Goal: Information Seeking & Learning: Learn about a topic

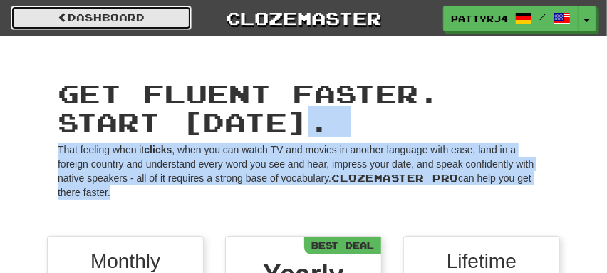
click at [115, 14] on link "Dashboard" at bounding box center [101, 18] width 181 height 24
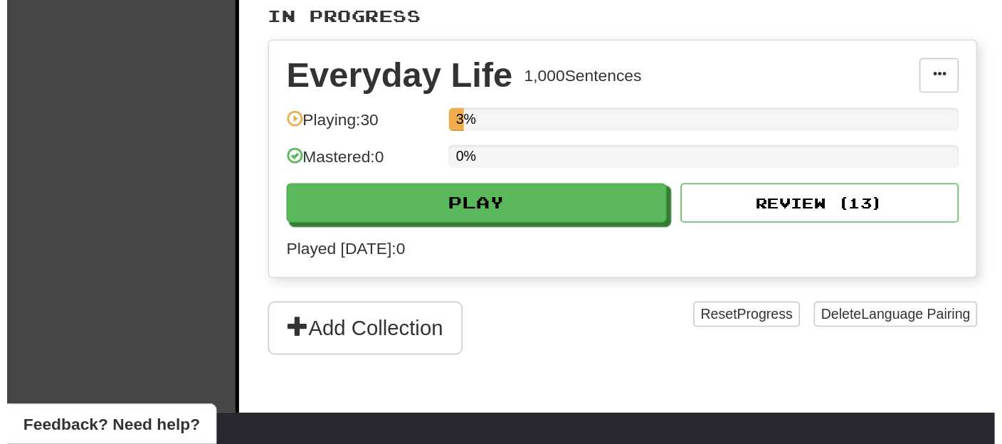
scroll to position [333, 0]
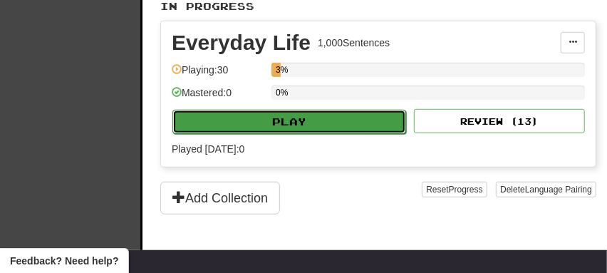
click at [335, 118] on button "Play" at bounding box center [289, 122] width 234 height 24
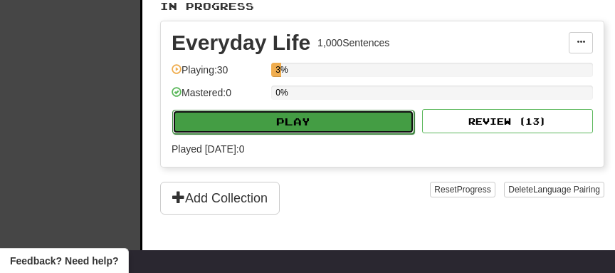
select select "**"
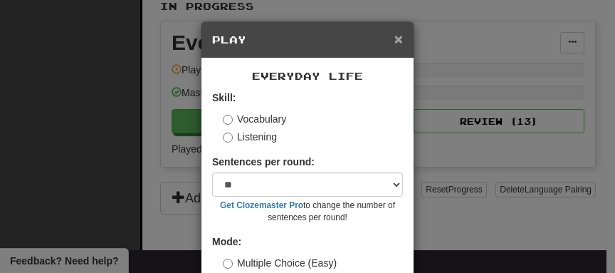
click at [394, 40] on span "×" at bounding box center [398, 39] width 9 height 16
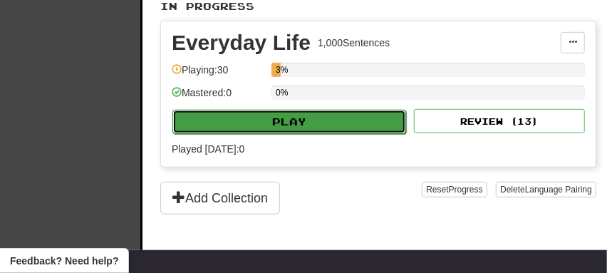
click at [355, 119] on button "Play" at bounding box center [289, 122] width 234 height 24
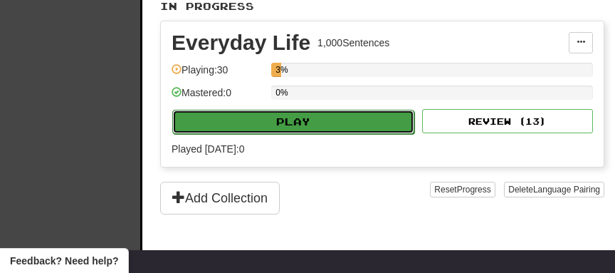
select select "**"
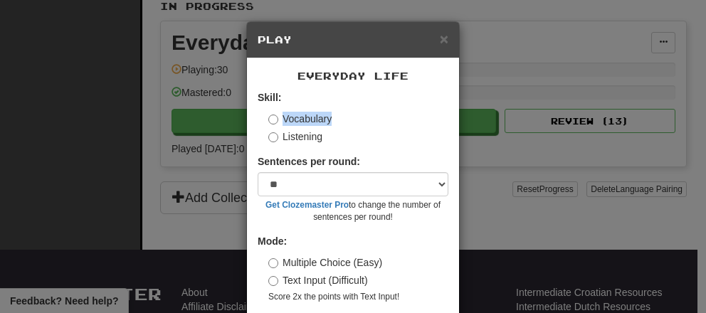
drag, startPoint x: 418, startPoint y: 127, endPoint x: 422, endPoint y: 88, distance: 39.4
click at [422, 88] on div "Everyday Life Skill: Vocabulary Listening Sentences per round: * ** ** ** ** **…" at bounding box center [353, 203] width 212 height 290
click at [395, 26] on div "× Play" at bounding box center [353, 40] width 212 height 36
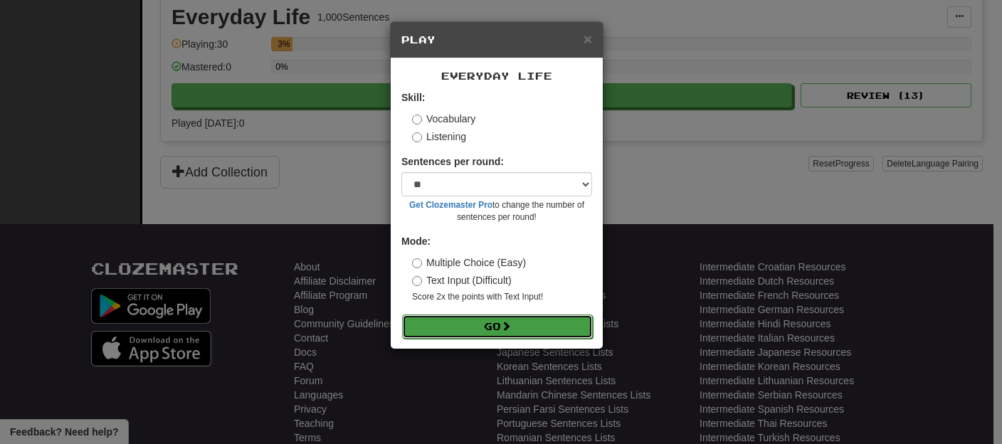
click at [490, 272] on button "Go" at bounding box center [497, 327] width 191 height 24
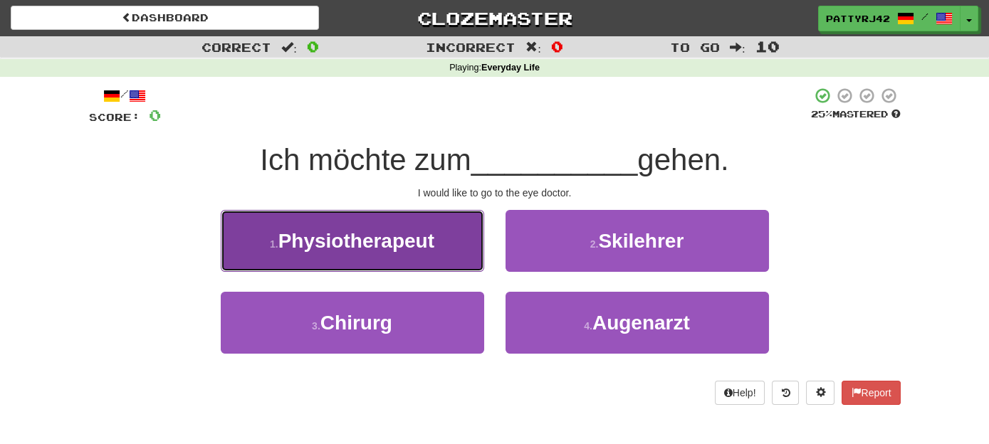
click at [384, 241] on span "Physiotherapeut" at bounding box center [356, 241] width 156 height 22
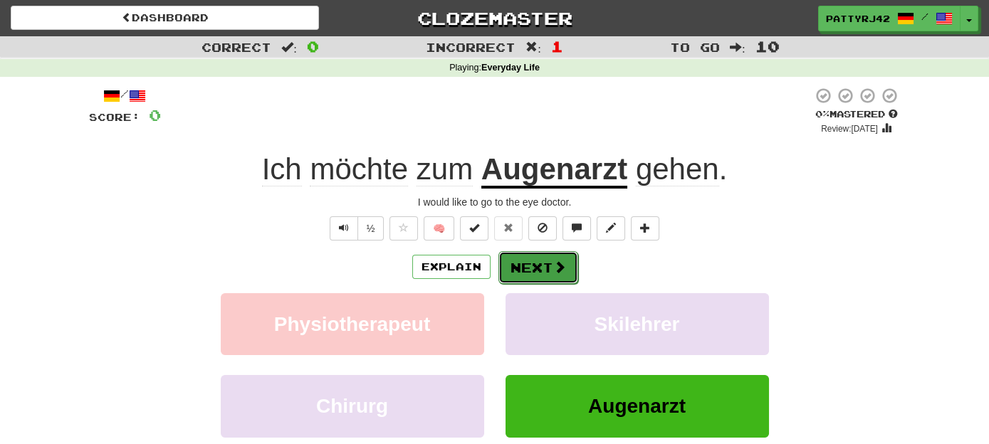
click at [535, 263] on button "Next" at bounding box center [538, 267] width 80 height 33
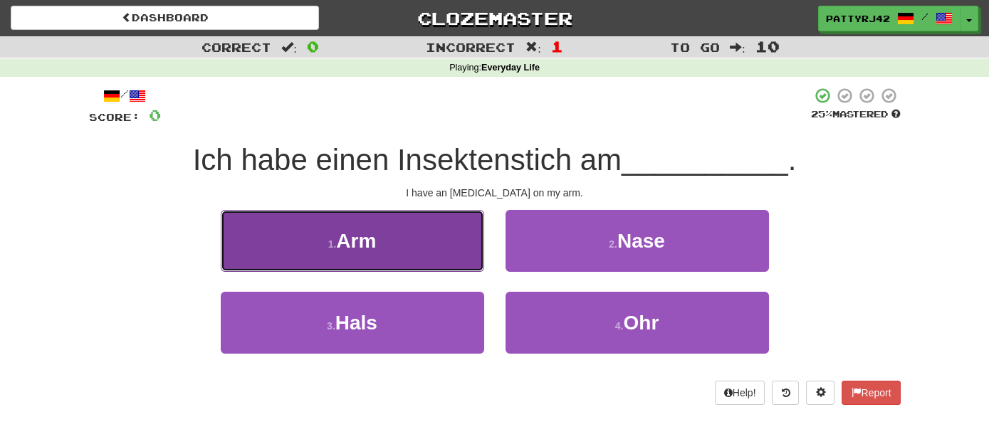
click at [440, 246] on button "1 . Arm" at bounding box center [352, 241] width 263 height 62
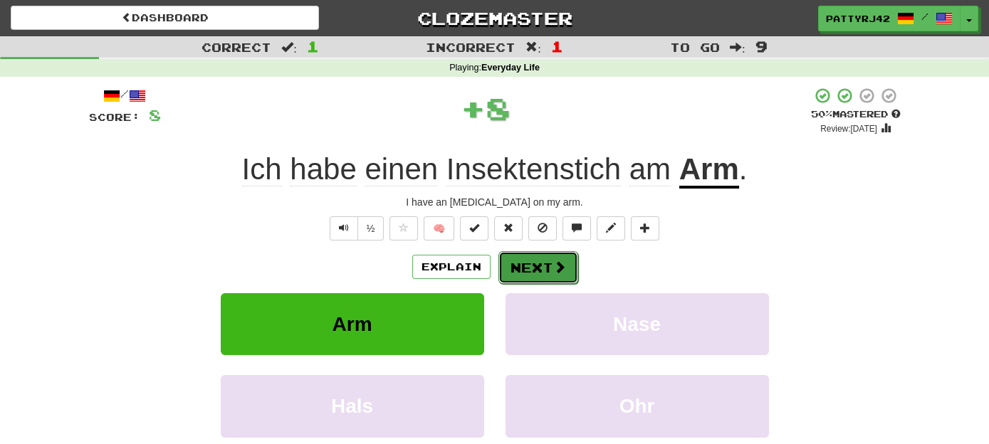
click at [538, 265] on button "Next" at bounding box center [538, 267] width 80 height 33
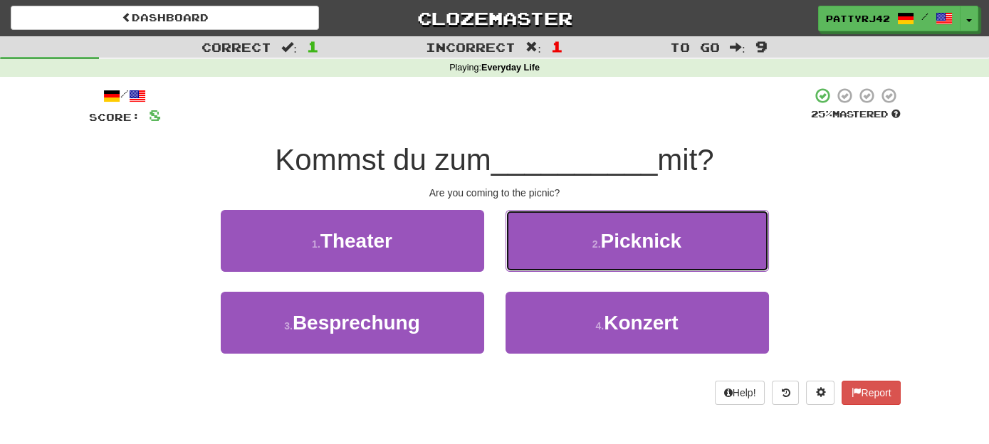
click at [538, 265] on button "2 . Picknick" at bounding box center [636, 241] width 263 height 62
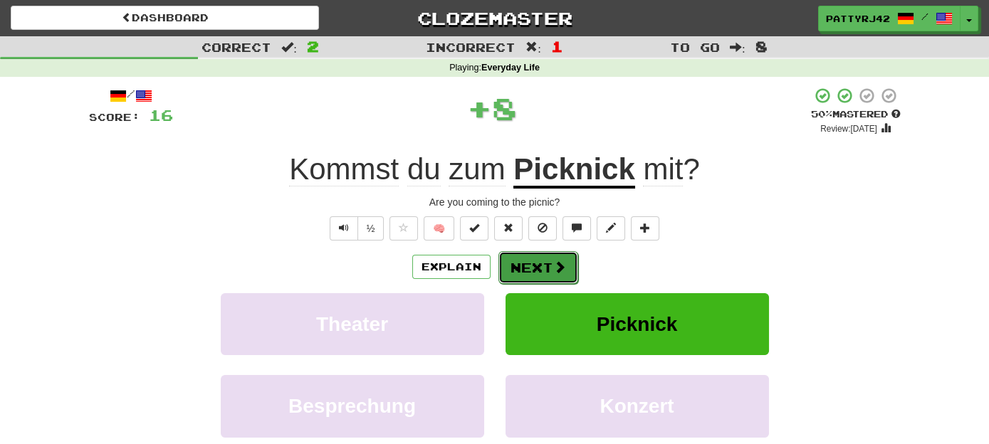
click at [541, 261] on button "Next" at bounding box center [538, 267] width 80 height 33
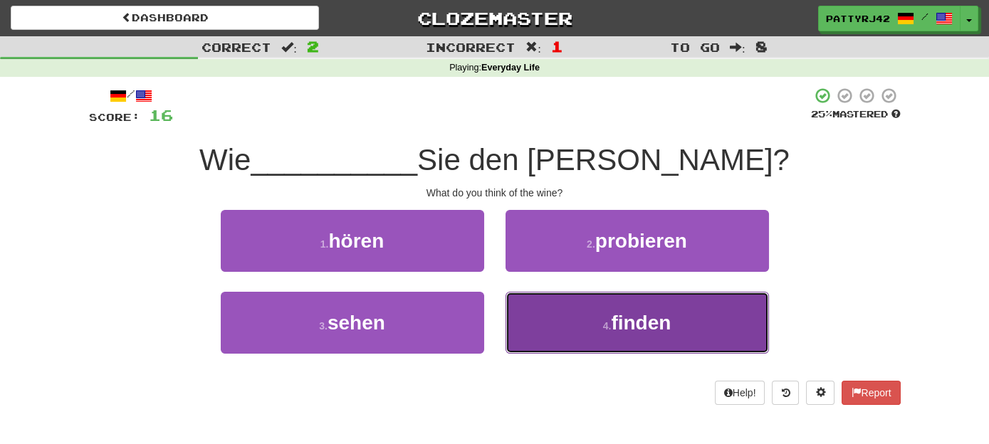
click at [637, 325] on span "finden" at bounding box center [641, 323] width 60 height 22
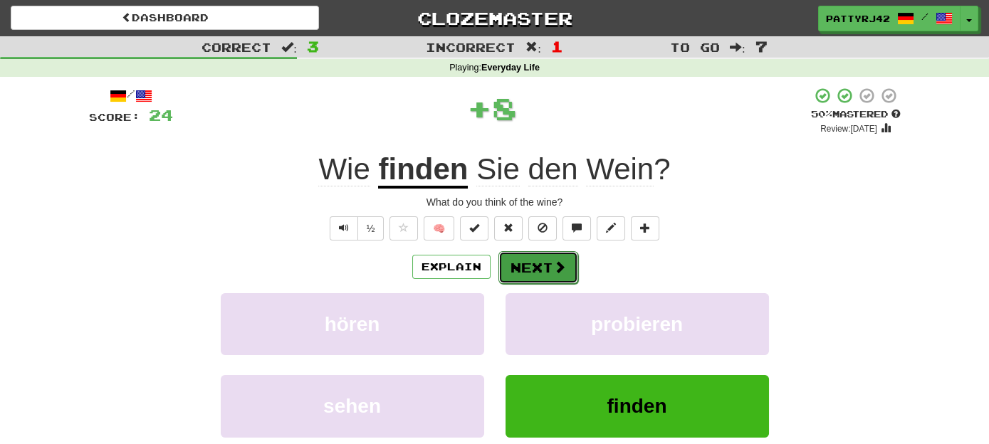
click at [547, 268] on button "Next" at bounding box center [538, 267] width 80 height 33
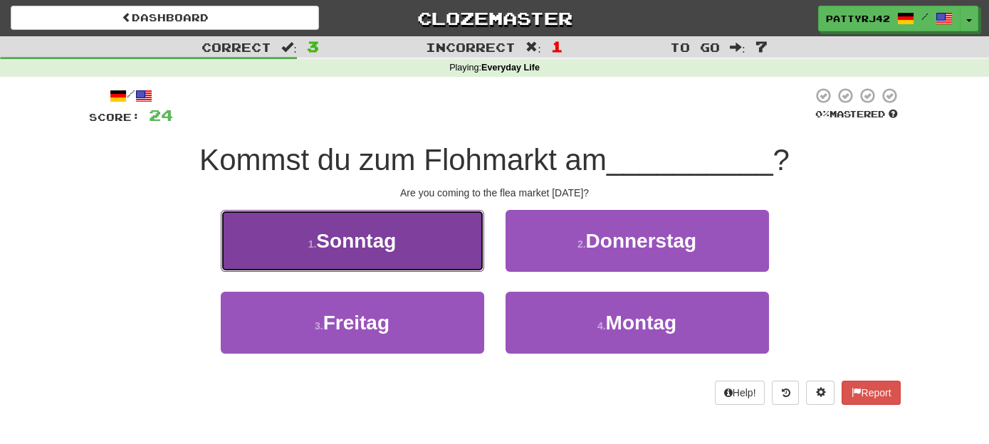
click at [420, 249] on button "1 . [PERSON_NAME]" at bounding box center [352, 241] width 263 height 62
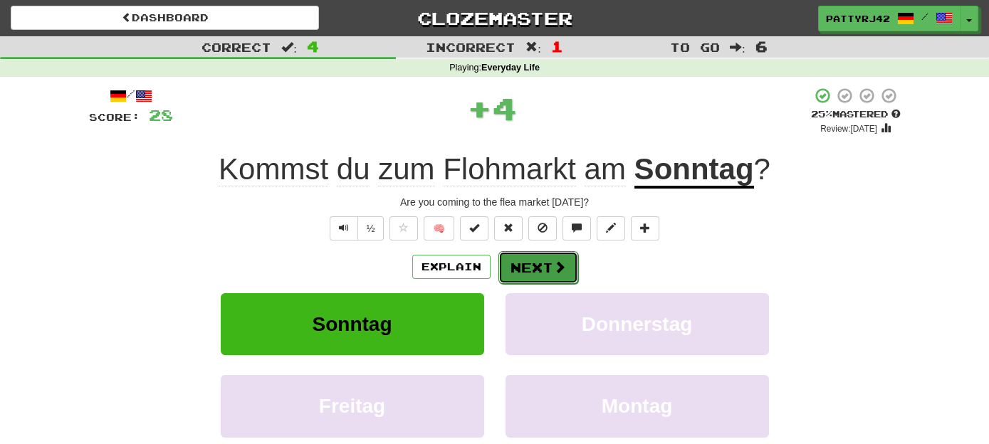
click at [534, 274] on button "Next" at bounding box center [538, 267] width 80 height 33
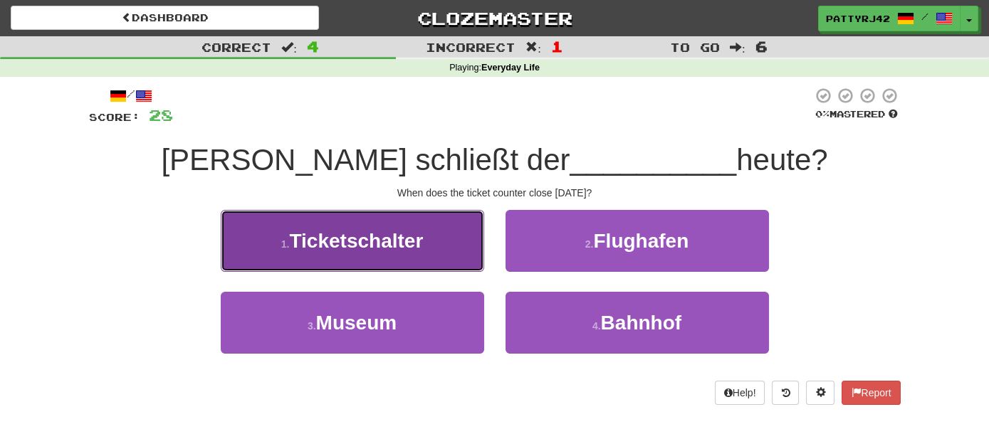
click at [411, 239] on span "Ticketschalter" at bounding box center [356, 241] width 134 height 22
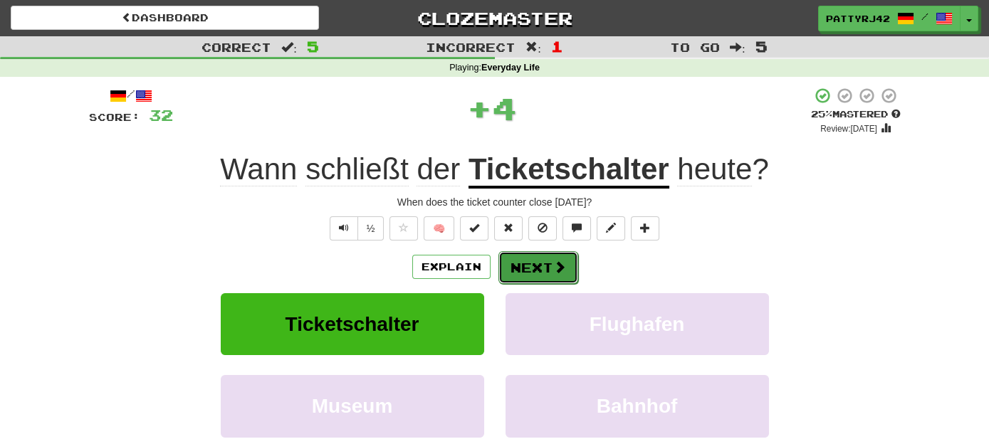
click at [544, 263] on button "Next" at bounding box center [538, 267] width 80 height 33
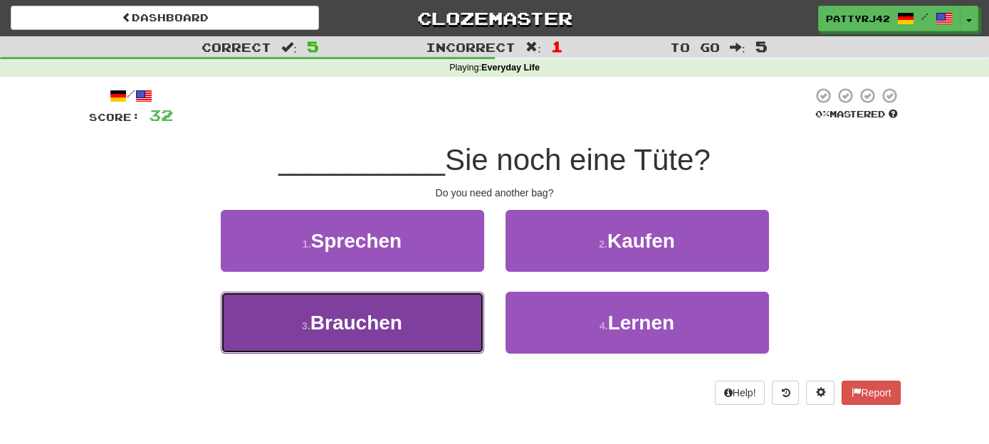
click at [379, 323] on span "Brauchen" at bounding box center [356, 323] width 92 height 22
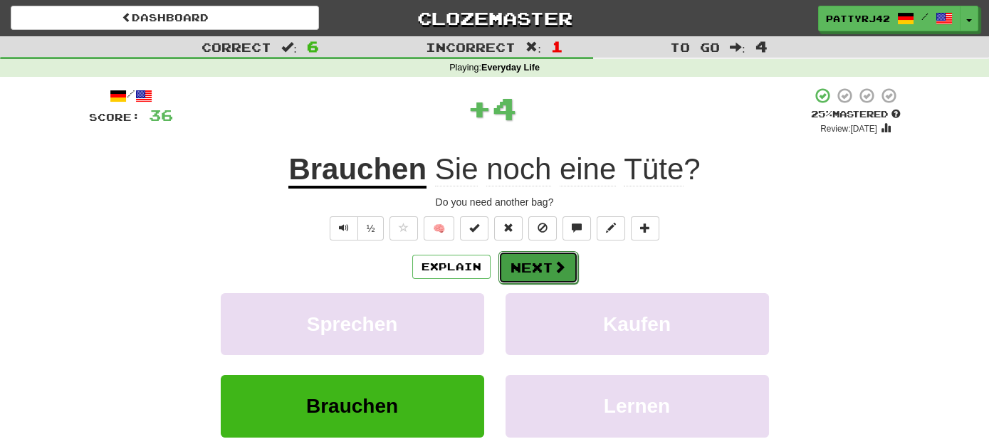
click at [534, 262] on button "Next" at bounding box center [538, 267] width 80 height 33
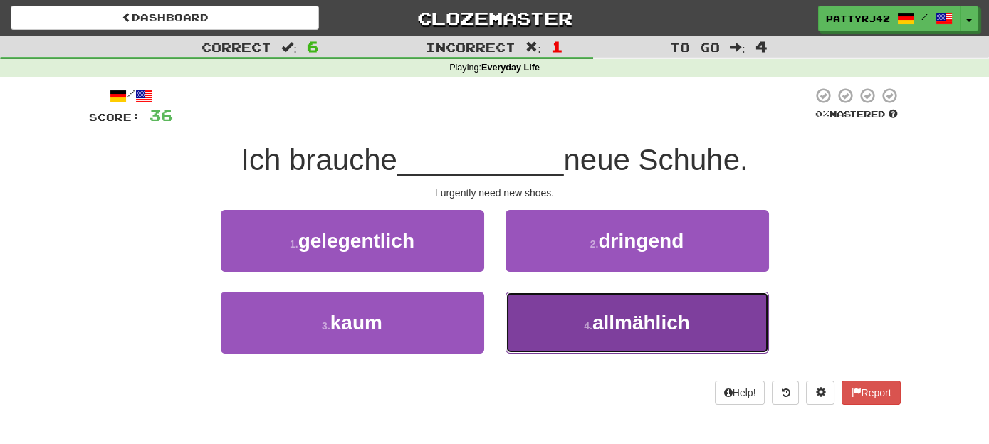
click at [626, 325] on span "allmählich" at bounding box center [641, 323] width 98 height 22
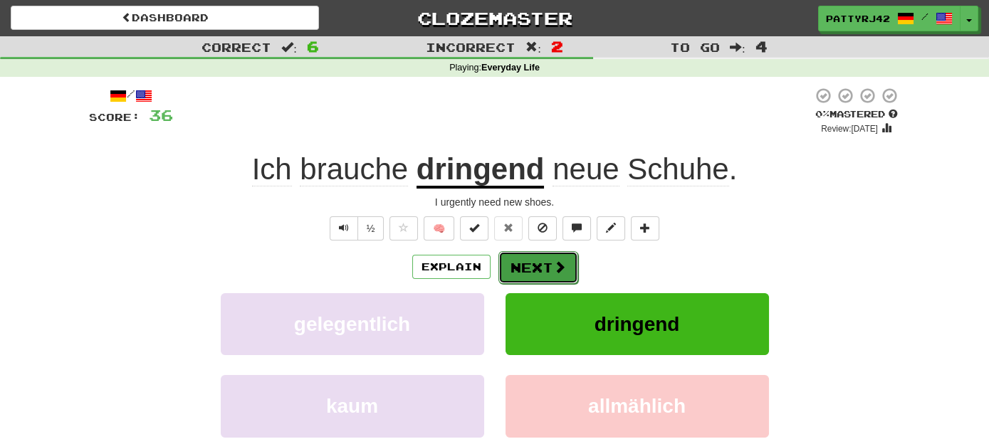
click at [538, 261] on button "Next" at bounding box center [538, 267] width 80 height 33
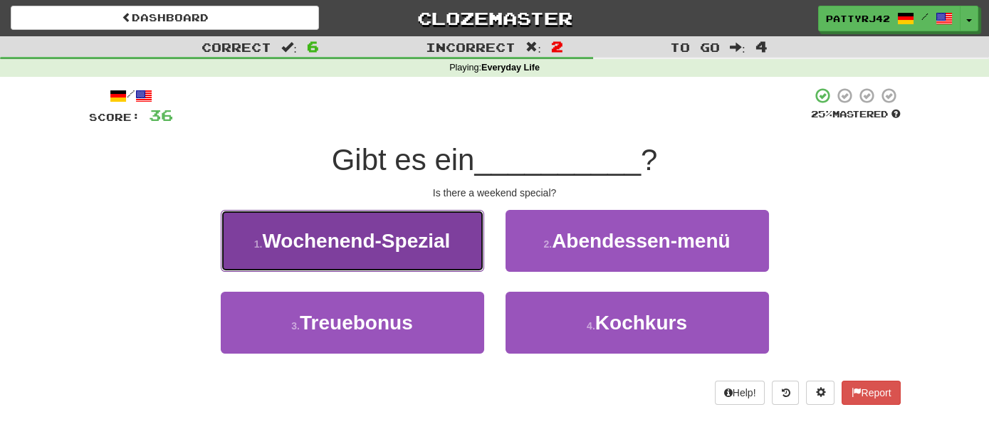
click at [408, 239] on span "Wochenend-Spezial" at bounding box center [356, 241] width 188 height 22
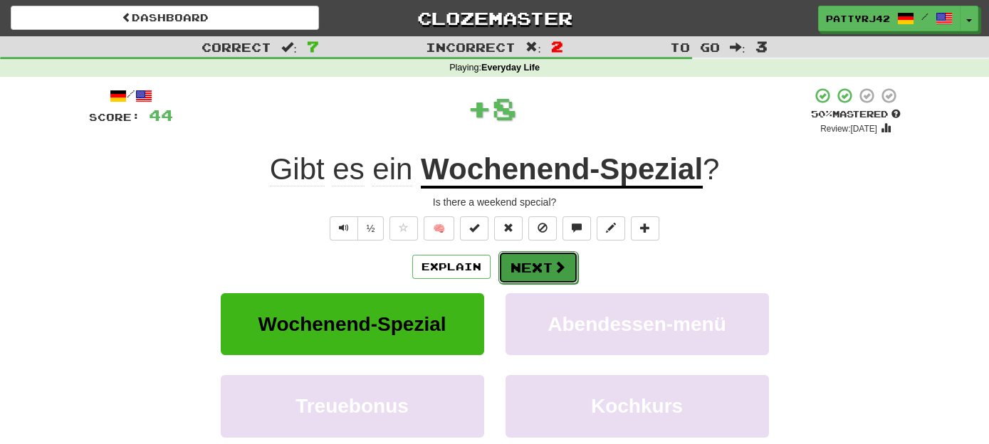
click at [538, 268] on button "Next" at bounding box center [538, 267] width 80 height 33
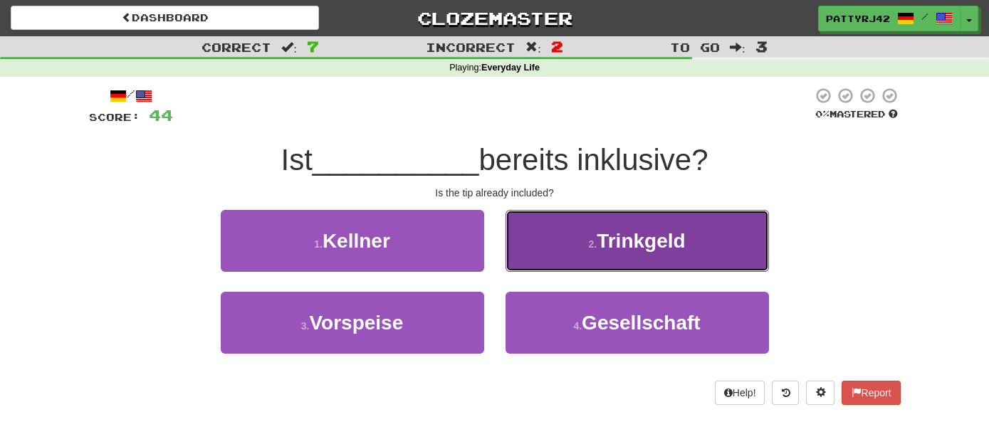
click at [629, 242] on span "Trinkgeld" at bounding box center [641, 241] width 88 height 22
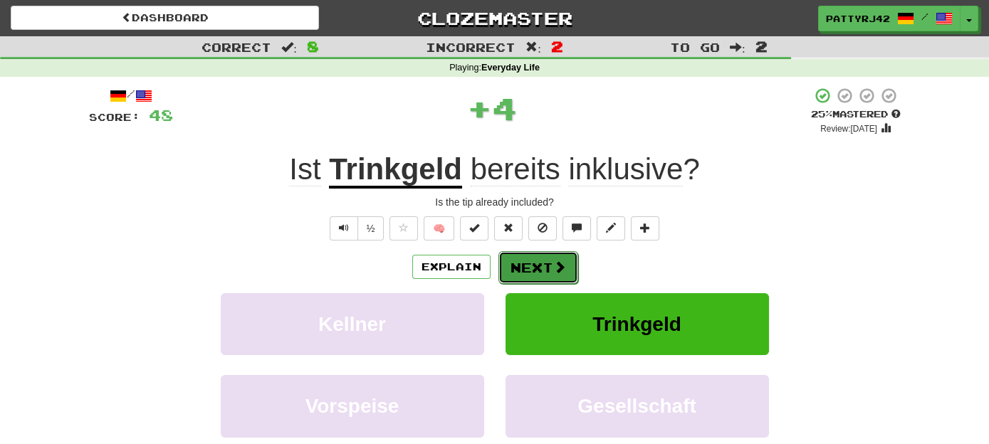
click at [543, 266] on button "Next" at bounding box center [538, 267] width 80 height 33
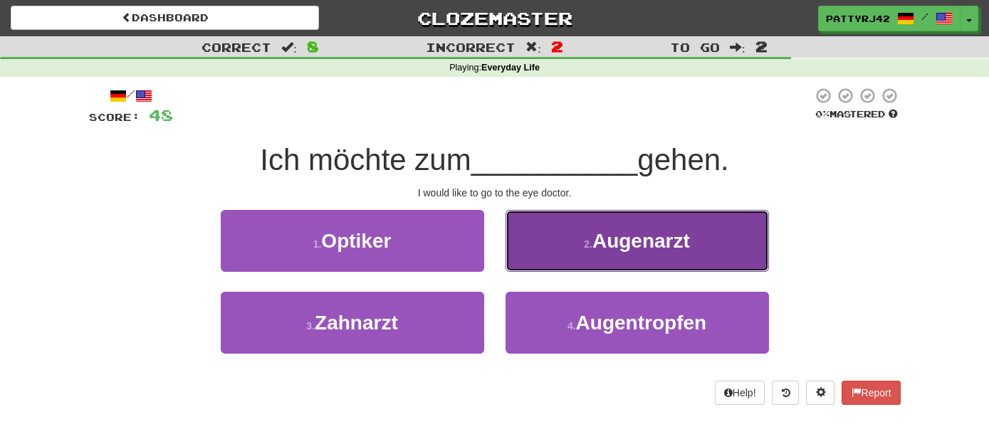
click at [631, 240] on span "Augenarzt" at bounding box center [641, 241] width 98 height 22
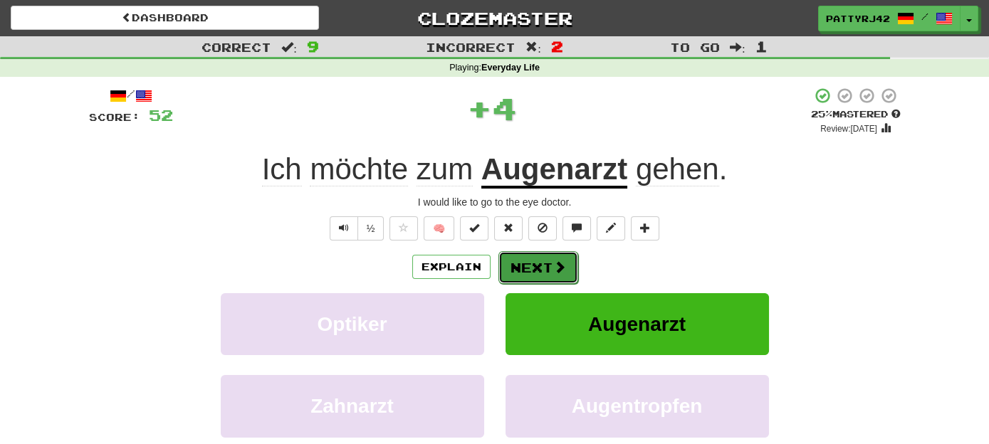
click at [538, 267] on button "Next" at bounding box center [538, 267] width 80 height 33
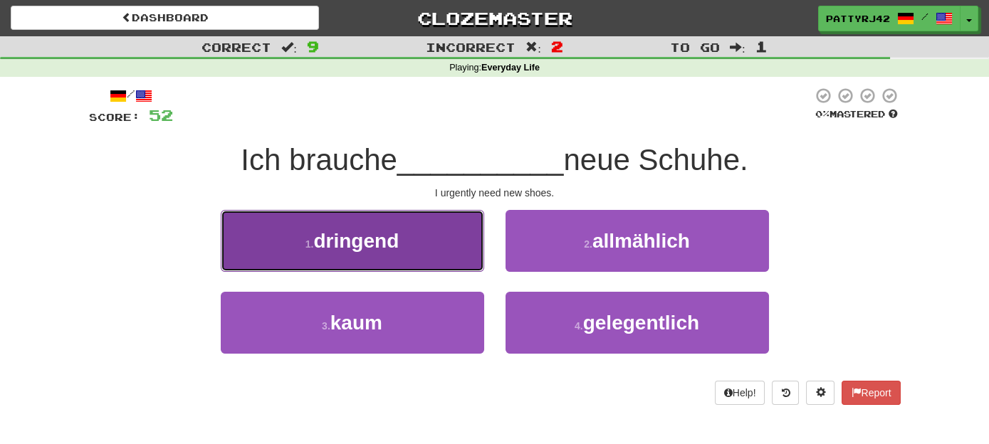
click at [392, 234] on span "dringend" at bounding box center [355, 241] width 85 height 22
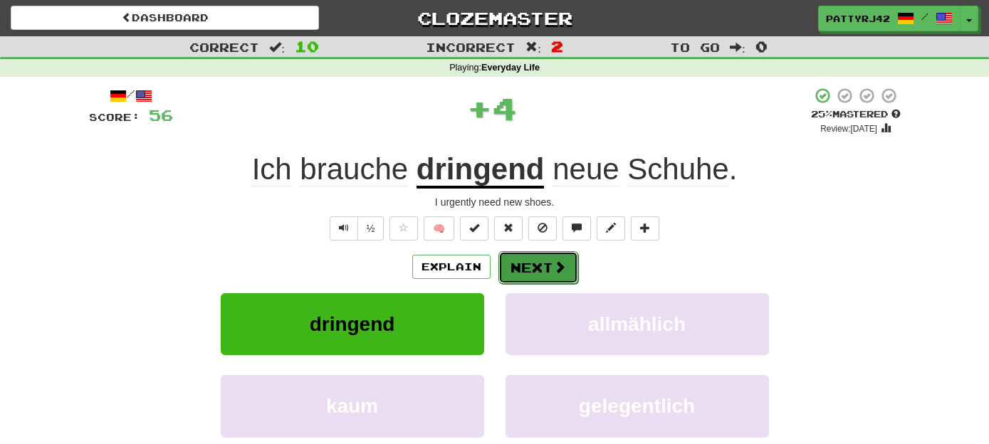
click at [528, 267] on button "Next" at bounding box center [538, 267] width 80 height 33
